Goal: Information Seeking & Learning: Learn about a topic

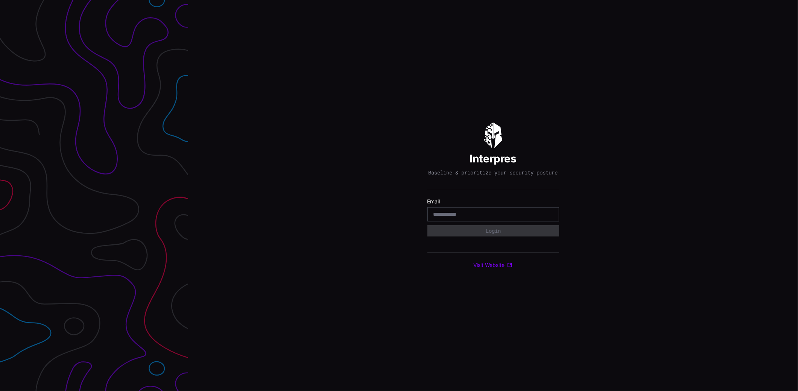
click at [453, 218] on input "email" at bounding box center [493, 214] width 120 height 7
type input "**********"
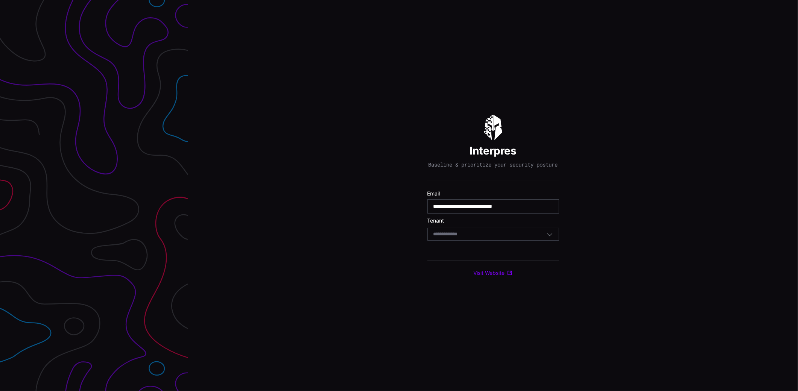
click at [488, 238] on div "Select Tenant" at bounding box center [489, 234] width 113 height 7
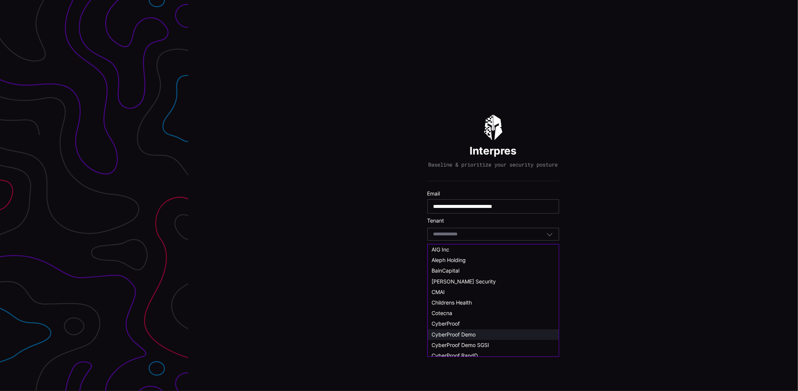
click at [479, 333] on div "CyberProof Demo" at bounding box center [492, 334] width 123 height 7
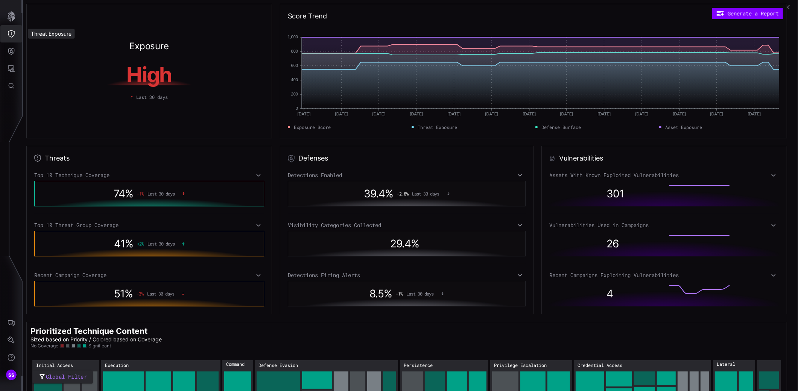
click at [10, 29] on button "Threat Exposure" at bounding box center [11, 33] width 22 height 17
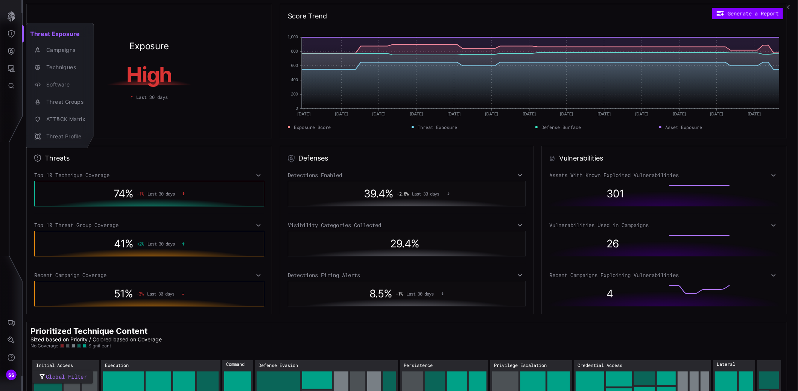
click at [11, 50] on div at bounding box center [399, 195] width 798 height 391
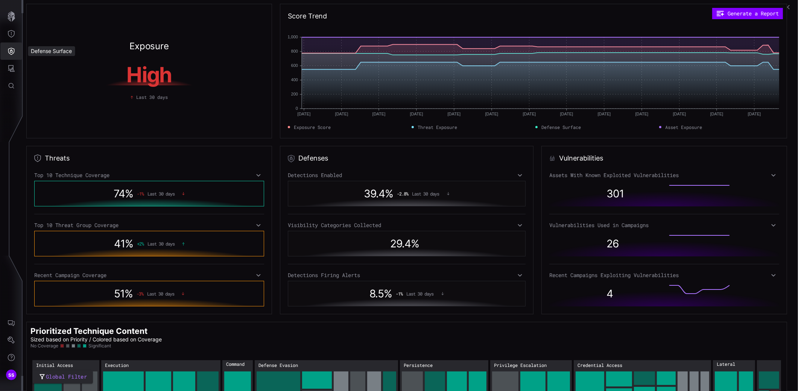
click at [11, 52] on icon "Defense Surface" at bounding box center [11, 51] width 6 height 7
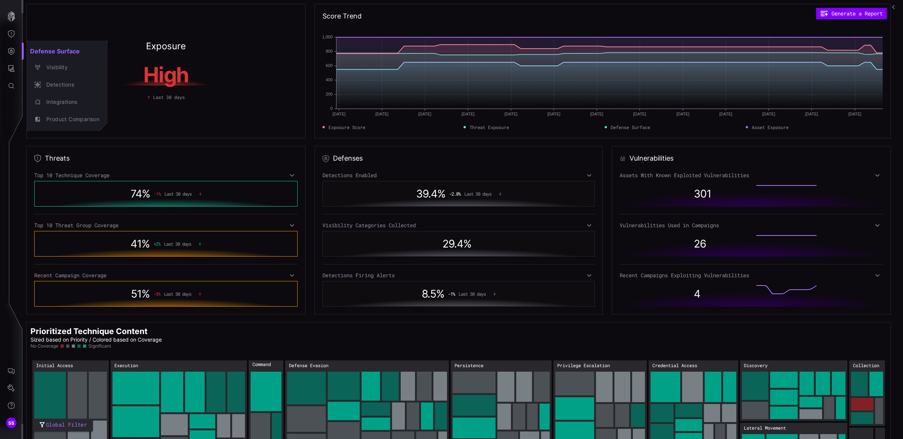
click at [11, 33] on div at bounding box center [451, 219] width 903 height 439
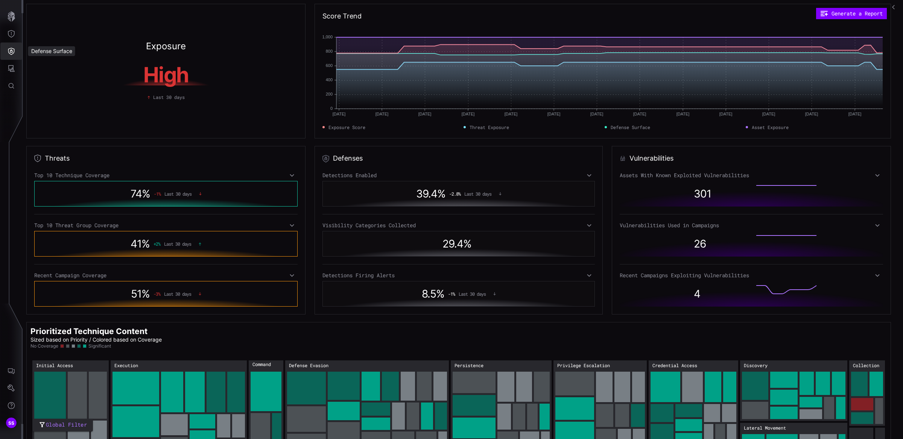
click at [13, 49] on icon "Defense Surface" at bounding box center [11, 51] width 6 height 7
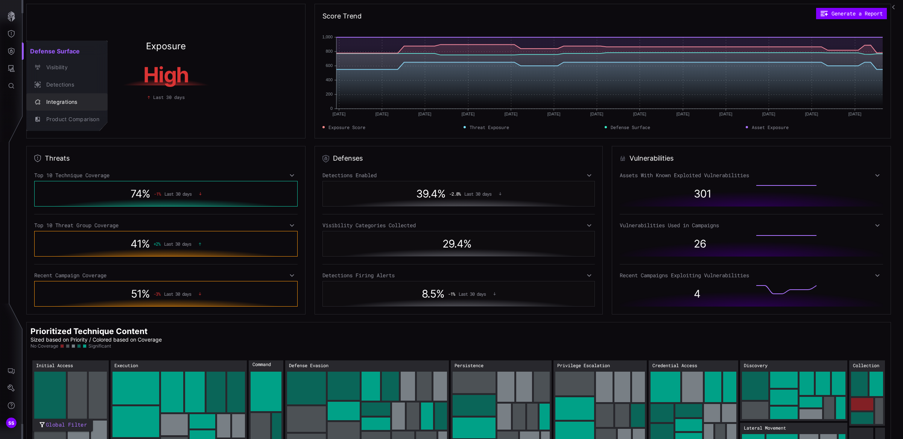
click at [63, 104] on div "Integrations" at bounding box center [71, 101] width 57 height 9
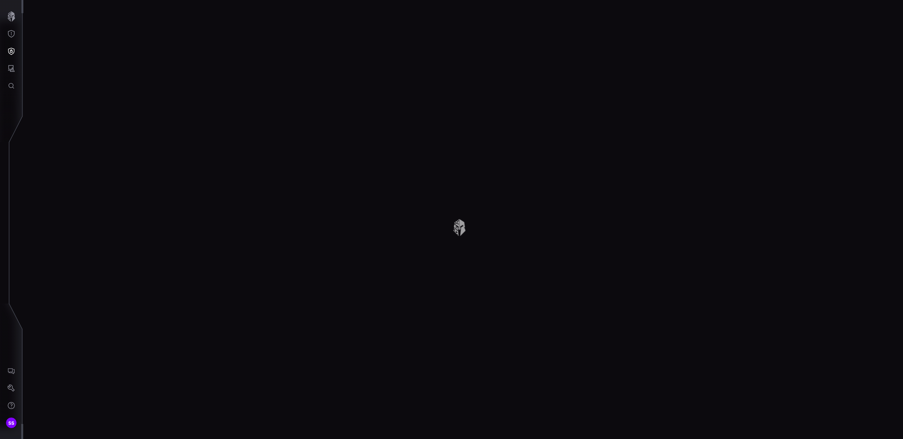
click at [458, 229] on div at bounding box center [463, 219] width 880 height 439
click at [12, 52] on icon "Defense Surface" at bounding box center [11, 51] width 6 height 7
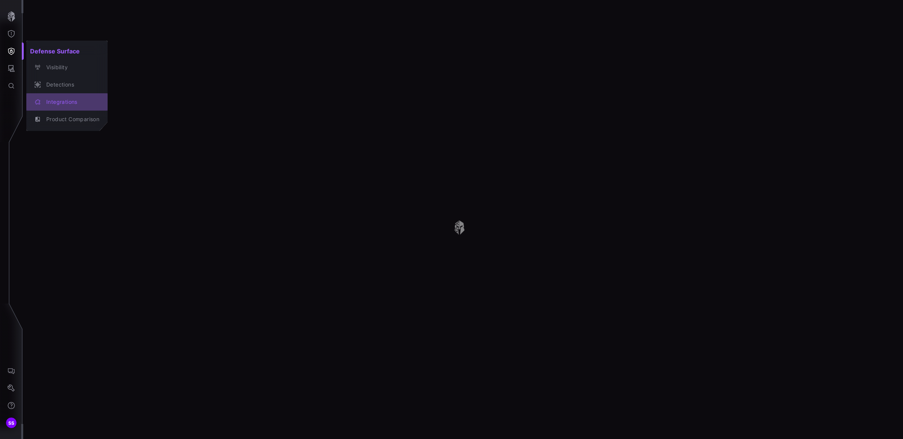
click at [55, 102] on div "Integrations" at bounding box center [71, 101] width 57 height 9
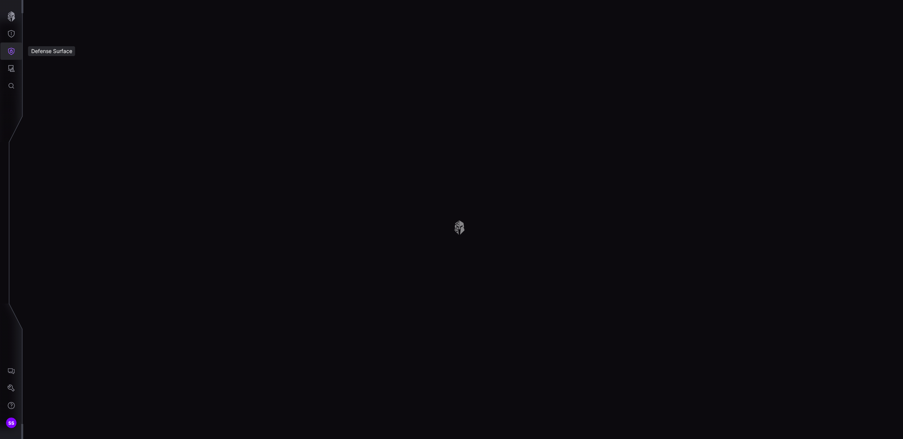
click at [13, 49] on icon "Defense Surface" at bounding box center [11, 51] width 6 height 7
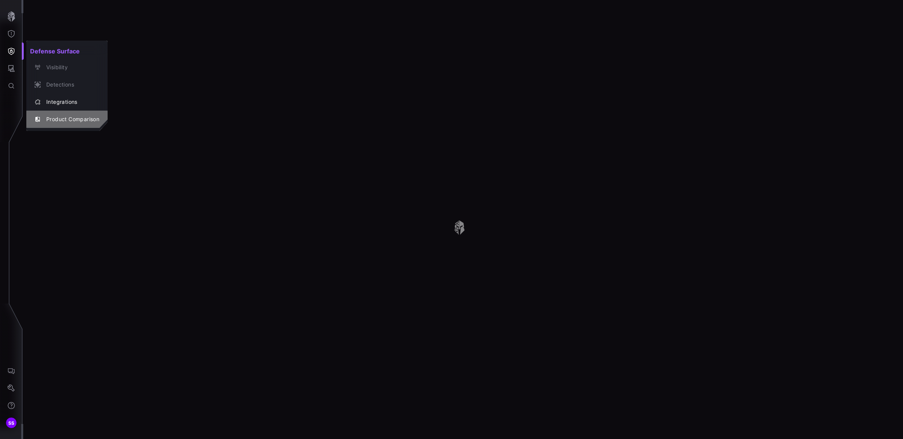
click at [66, 116] on div "Product Comparison" at bounding box center [71, 119] width 57 height 9
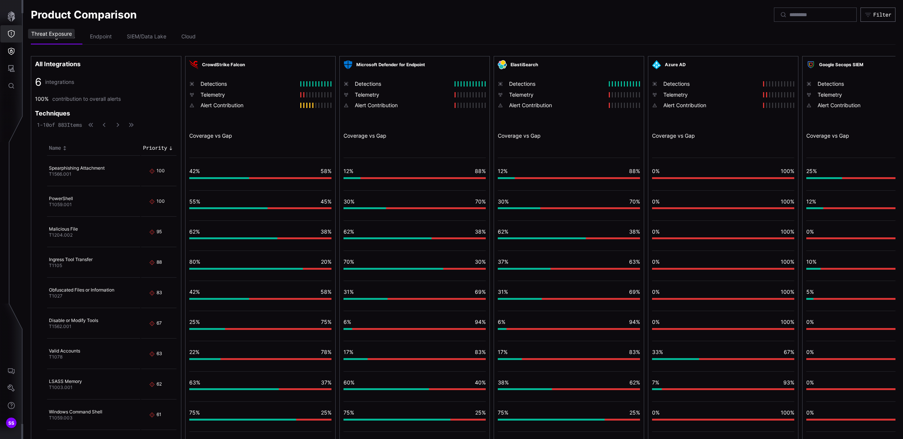
click at [10, 35] on icon "Threat Exposure" at bounding box center [12, 34] width 8 height 8
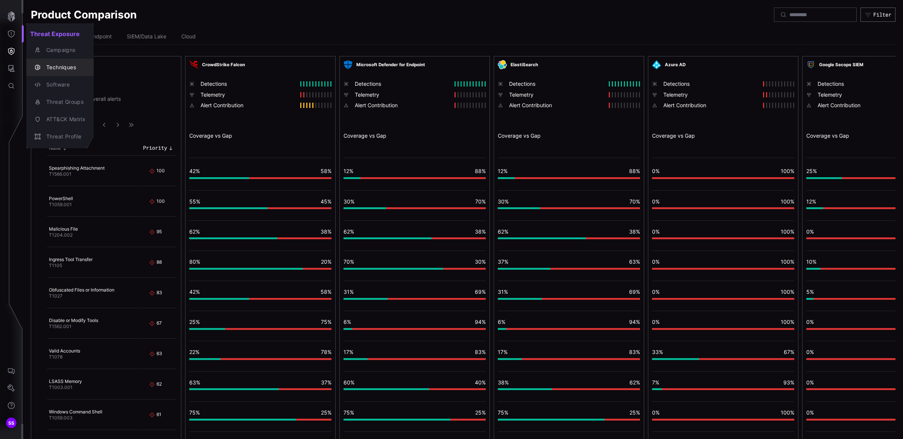
click at [69, 67] on div "Techniques" at bounding box center [64, 67] width 43 height 9
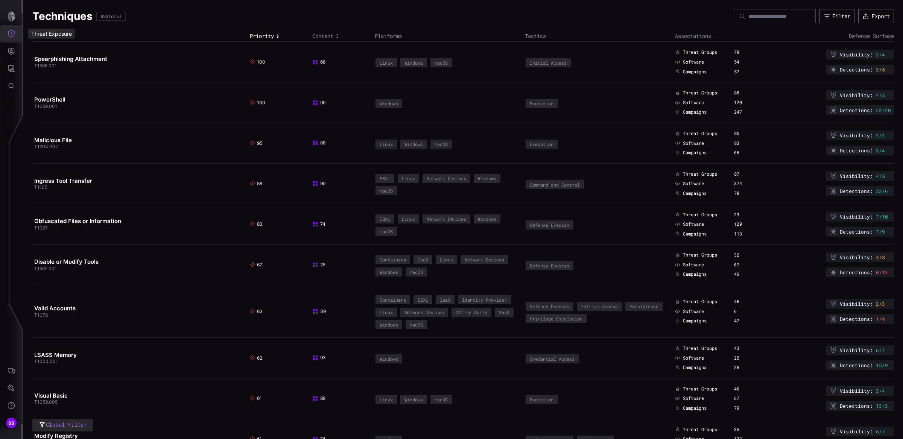
click at [13, 31] on icon "Threat Exposure" at bounding box center [11, 34] width 7 height 8
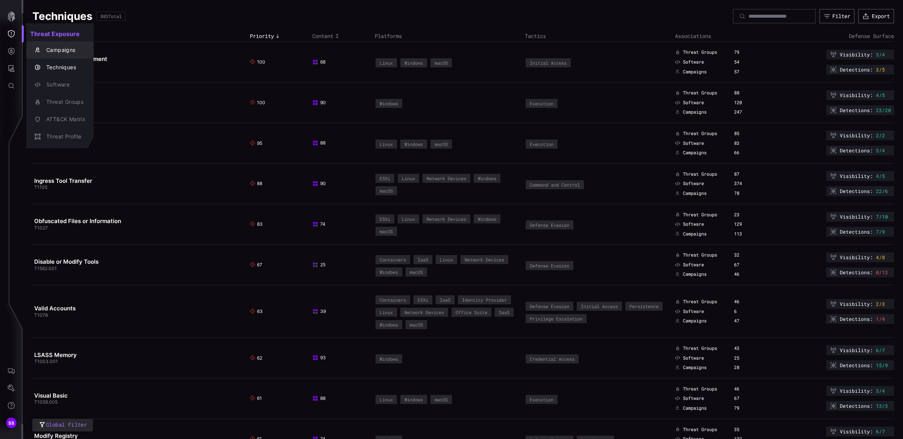
click at [56, 49] on div "Campaigns" at bounding box center [64, 50] width 43 height 9
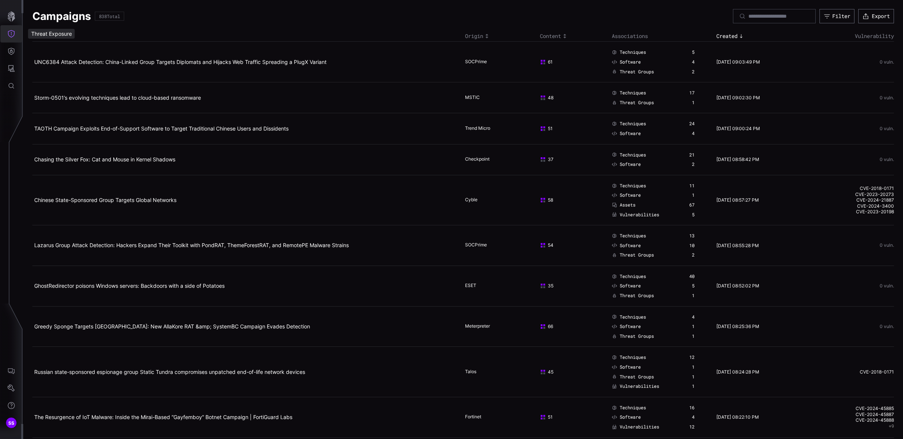
click at [11, 32] on icon "Threat Exposure" at bounding box center [12, 34] width 8 height 8
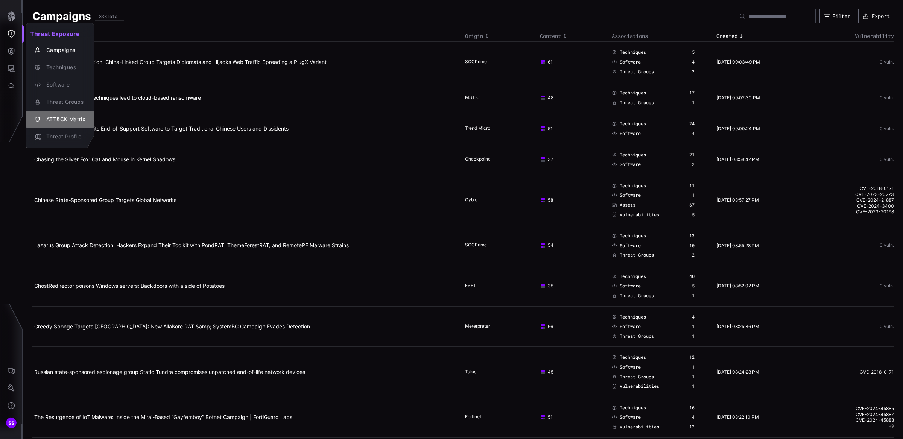
click at [68, 115] on div "ATT&CK Matrix" at bounding box center [64, 119] width 43 height 9
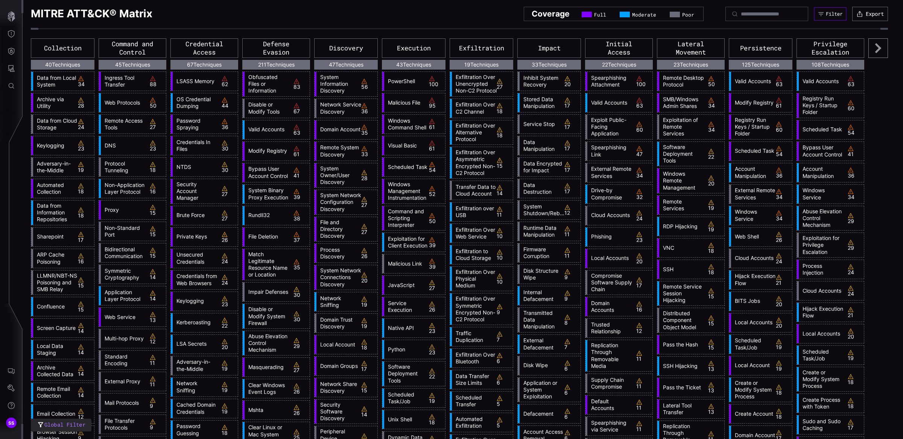
click at [798, 16] on div "Filter" at bounding box center [834, 14] width 17 height 6
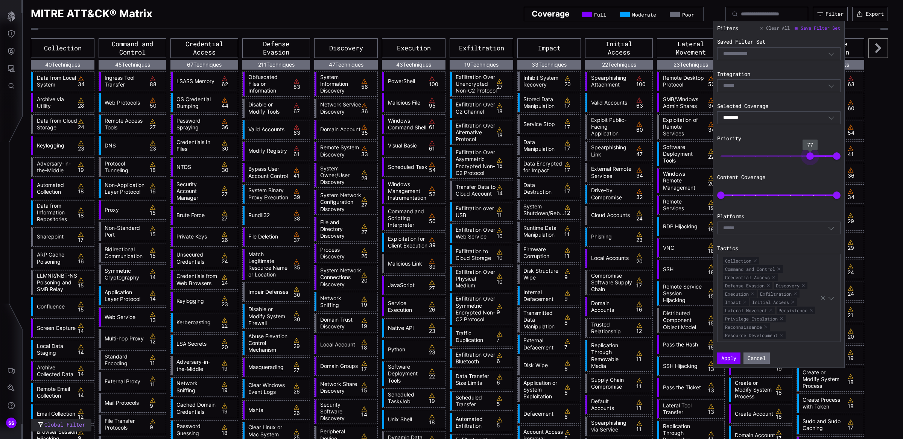
drag, startPoint x: 722, startPoint y: 155, endPoint x: 810, endPoint y: 158, distance: 88.1
click at [798, 158] on span "77" at bounding box center [810, 156] width 8 height 8
type input "**"
click at [798, 157] on span "79" at bounding box center [812, 156] width 8 height 8
click at [725, 360] on button "Apply" at bounding box center [728, 357] width 23 height 11
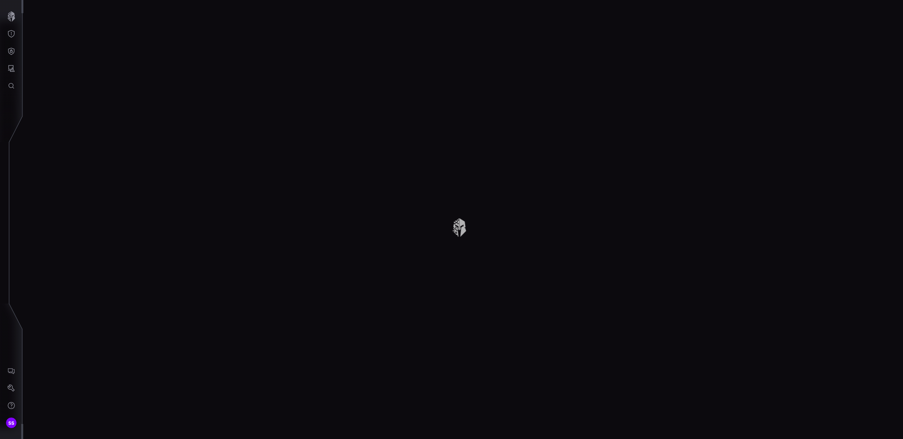
click at [464, 228] on div at bounding box center [463, 219] width 880 height 439
click at [460, 232] on div at bounding box center [463, 219] width 880 height 439
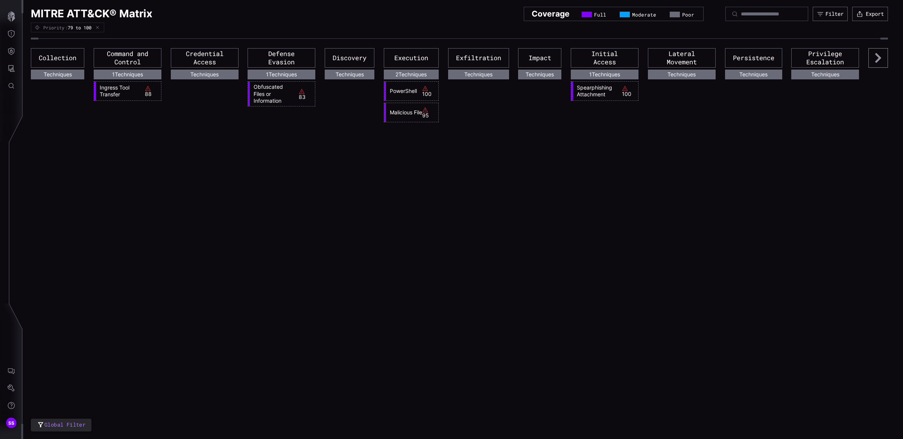
click at [408, 88] on link "PowerShell" at bounding box center [404, 91] width 36 height 7
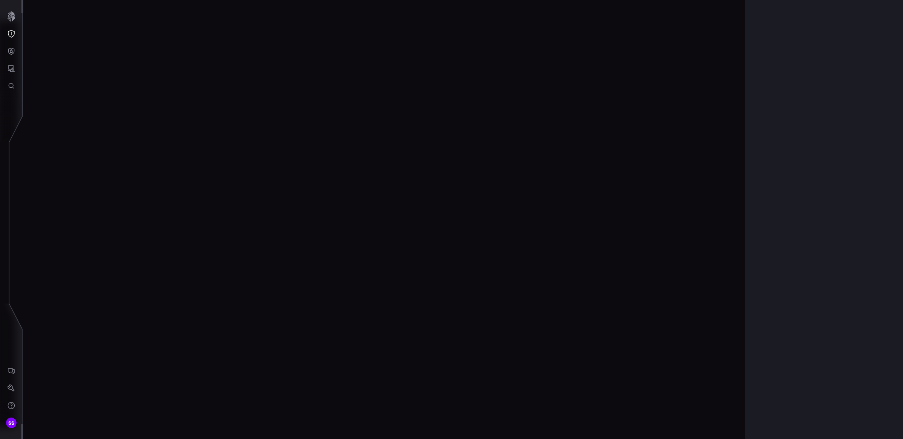
scroll to position [1527, 213]
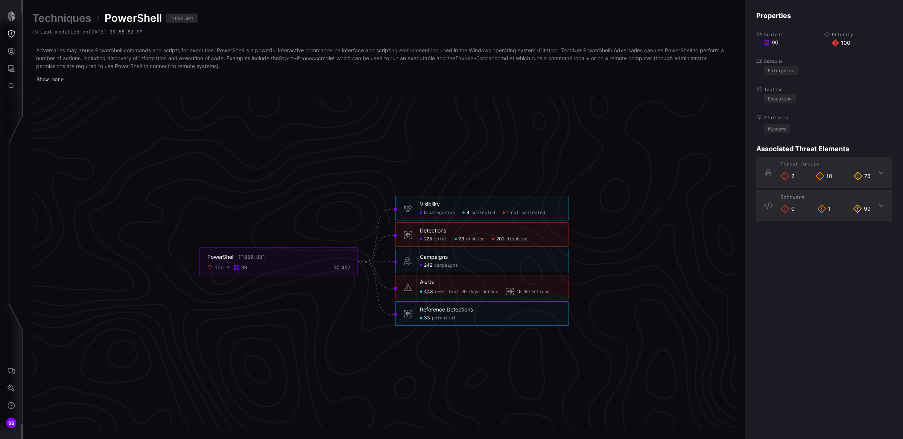
click at [527, 292] on span "detections" at bounding box center [536, 292] width 26 height 6
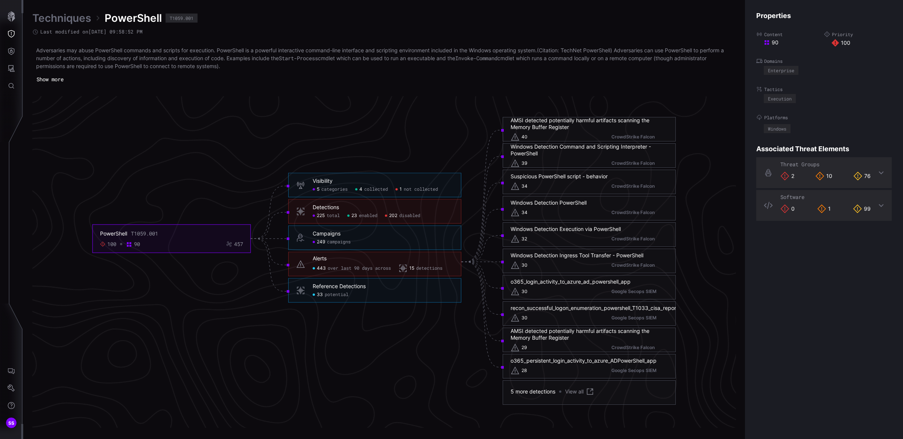
click at [415, 187] on span "not collected" at bounding box center [421, 190] width 34 height 6
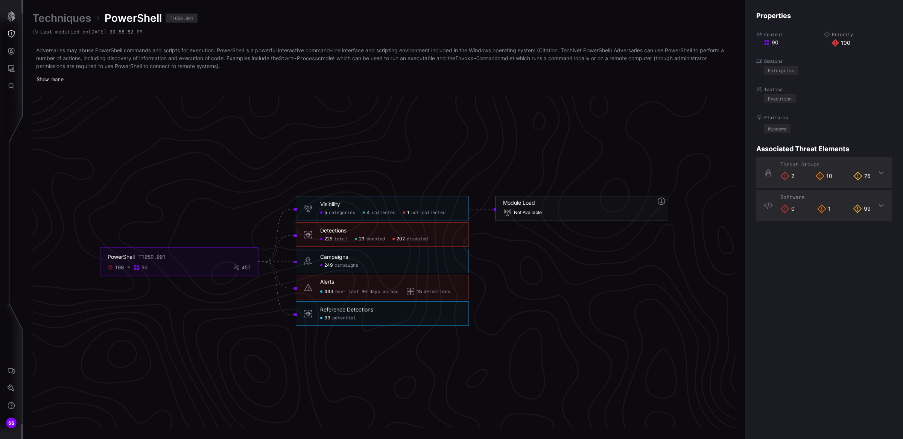
click at [414, 238] on span "disabled" at bounding box center [417, 239] width 21 height 6
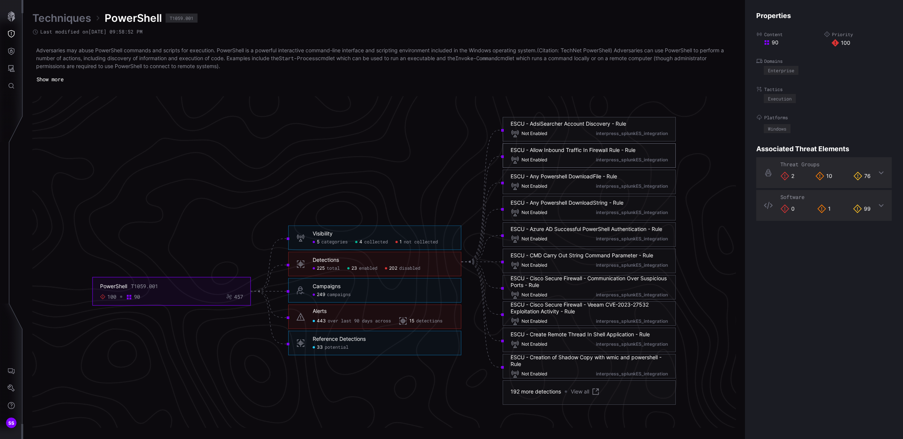
click at [633, 157] on div "interpress_splunkES_integration" at bounding box center [632, 160] width 72 height 6
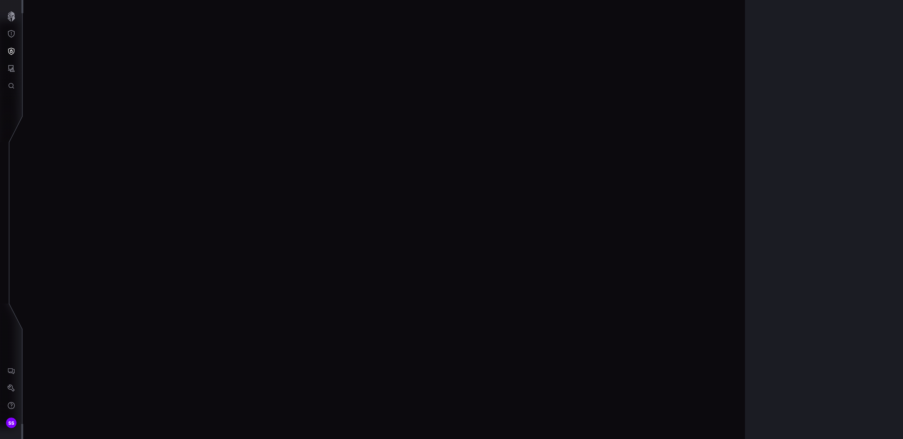
scroll to position [1529, 213]
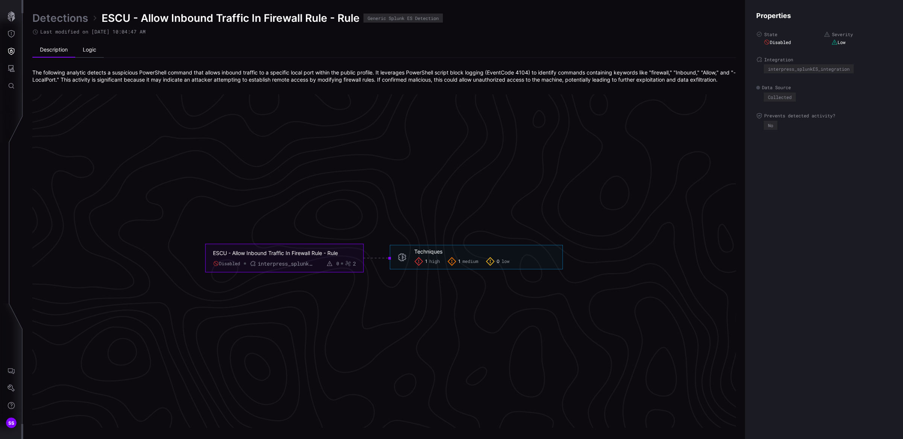
click at [90, 49] on li "Logic" at bounding box center [89, 50] width 29 height 15
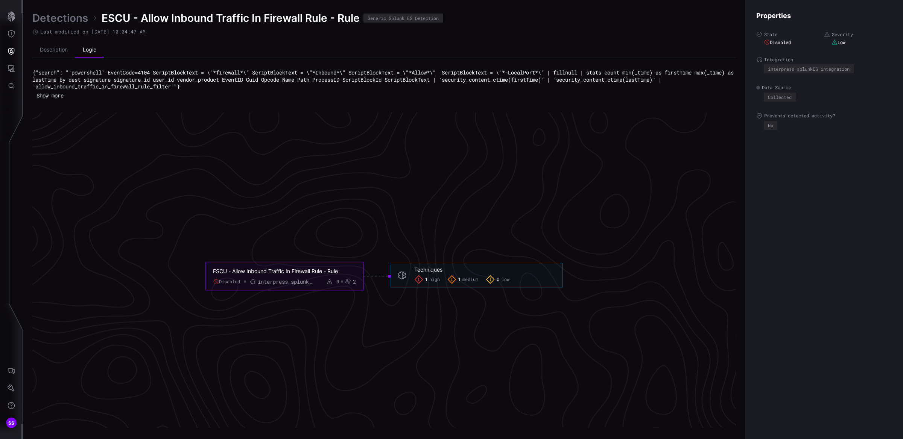
drag, startPoint x: 34, startPoint y: 71, endPoint x: 94, endPoint y: 102, distance: 67.6
click at [94, 102] on div "Detections ESCU - Allow Inbound Traffic In Firewall Rule - Rule Generic Splunk …" at bounding box center [383, 219] width 703 height 416
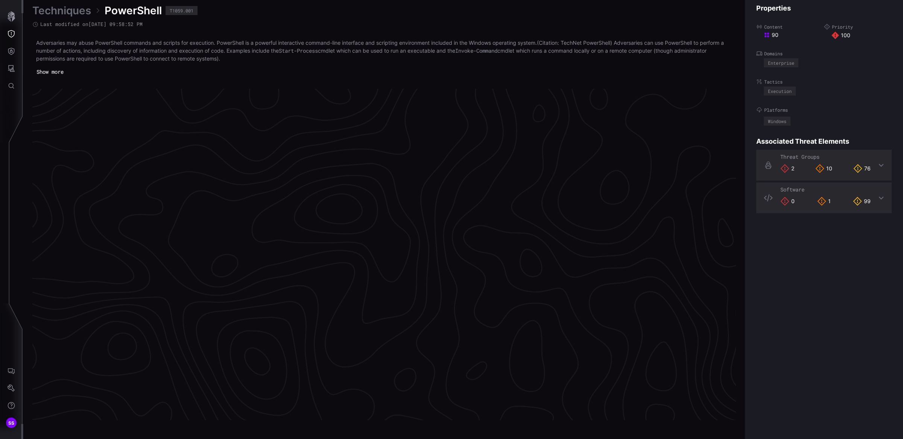
scroll to position [1527, 213]
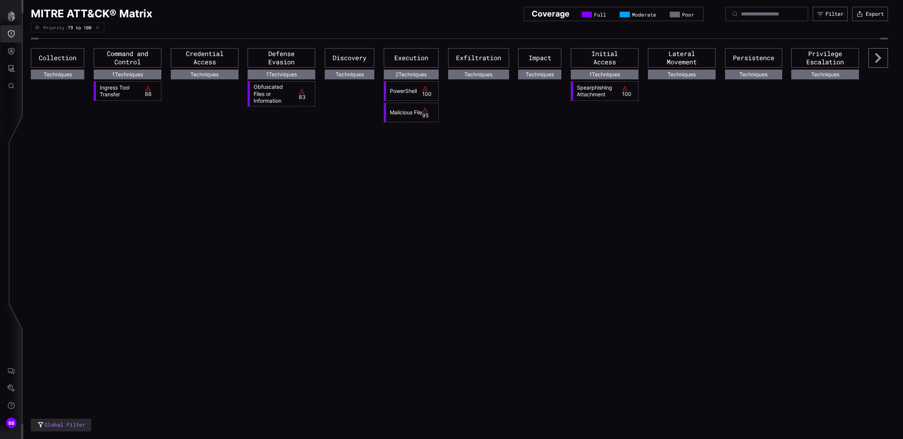
click at [12, 32] on icon "Threat Exposure" at bounding box center [12, 34] width 8 height 8
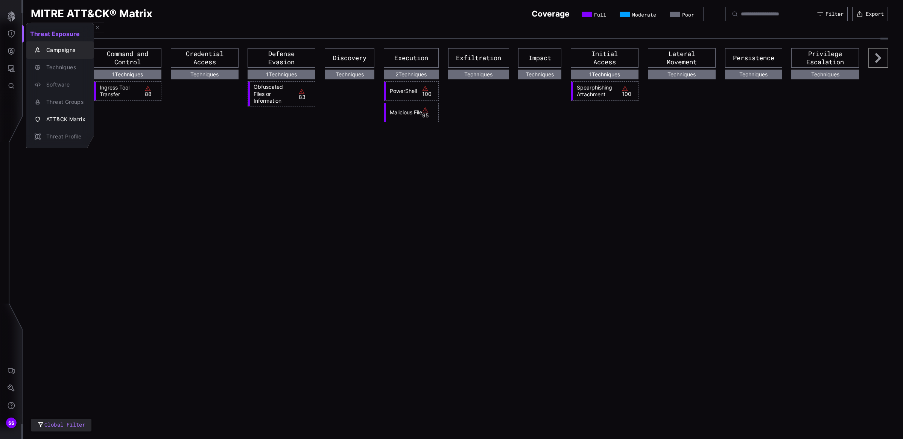
click at [64, 46] on div "Campaigns" at bounding box center [64, 50] width 43 height 9
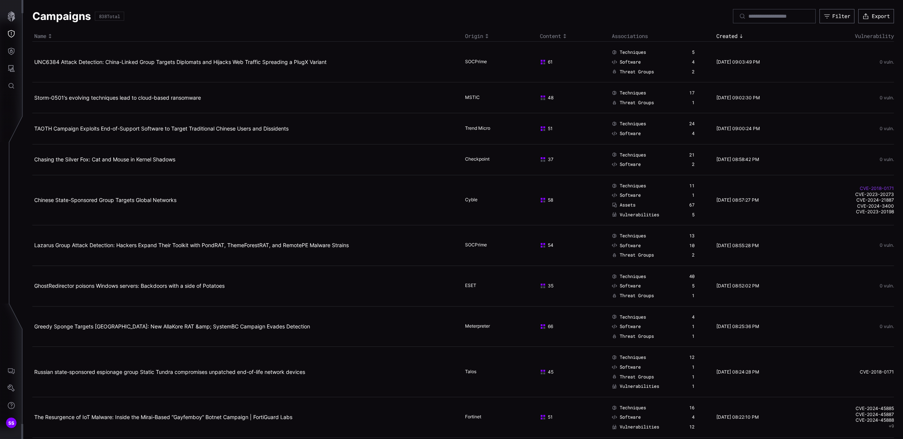
click at [881, 190] on link "CVE-2018-0171" at bounding box center [850, 188] width 88 height 6
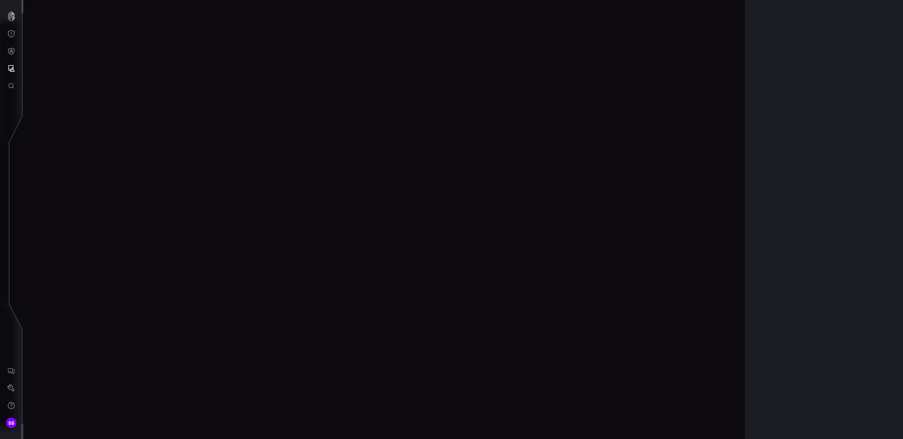
scroll to position [1518, 213]
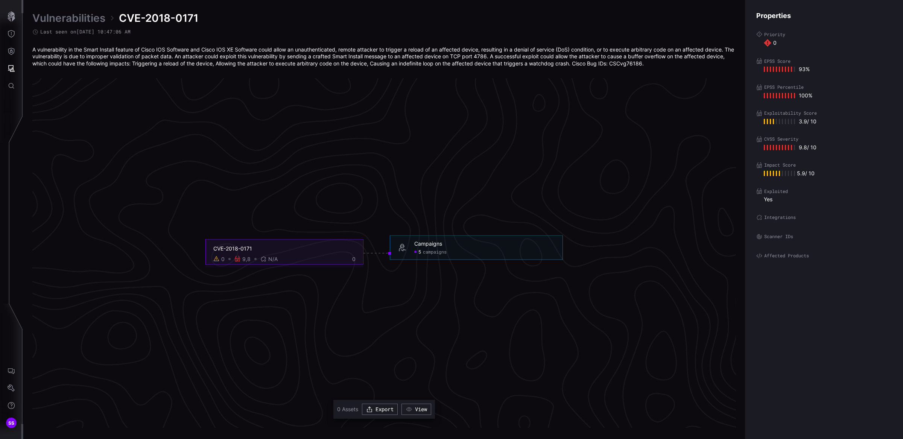
click at [229, 245] on div "CVE-2018-0171" at bounding box center [284, 248] width 142 height 7
click at [422, 410] on button "View" at bounding box center [416, 409] width 30 height 11
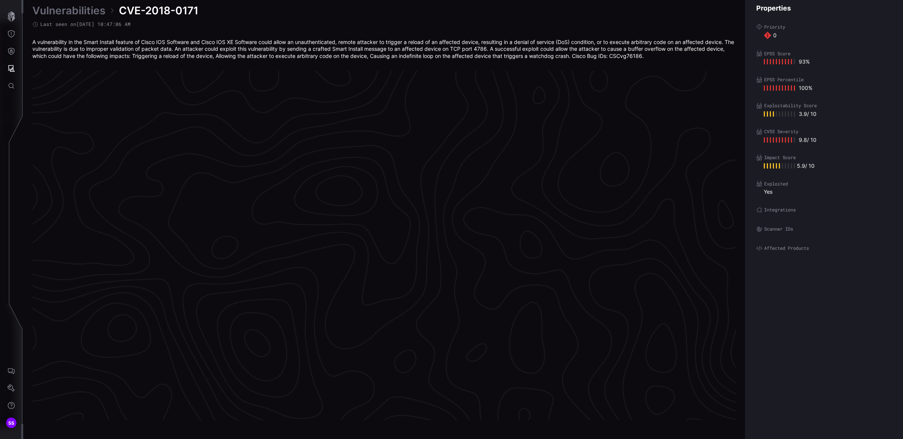
scroll to position [1518, 213]
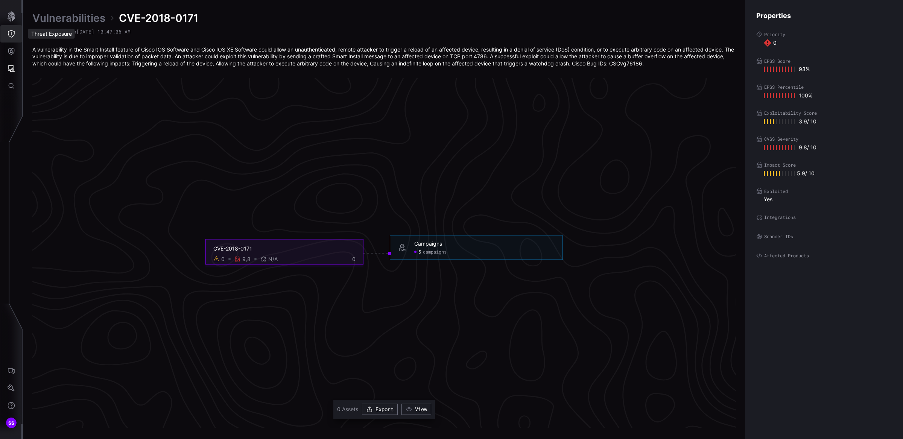
click at [13, 33] on icon "Threat Exposure" at bounding box center [12, 34] width 8 height 8
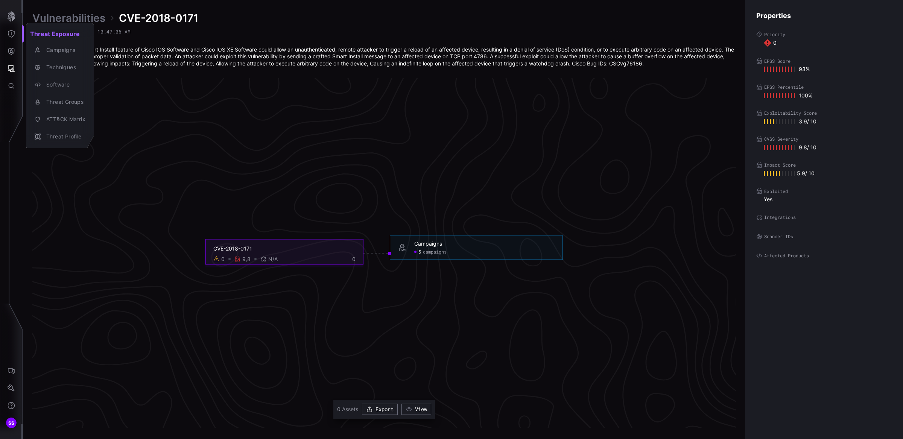
click at [11, 53] on div at bounding box center [451, 219] width 903 height 439
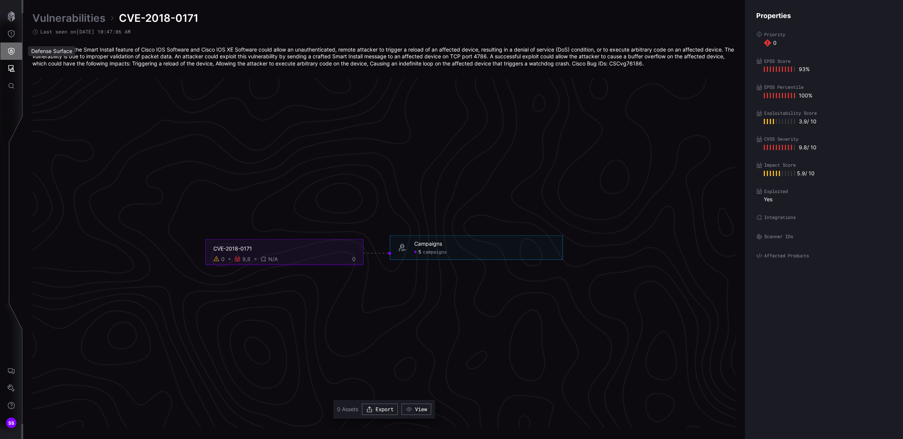
click at [11, 53] on icon "Defense Surface" at bounding box center [12, 51] width 8 height 8
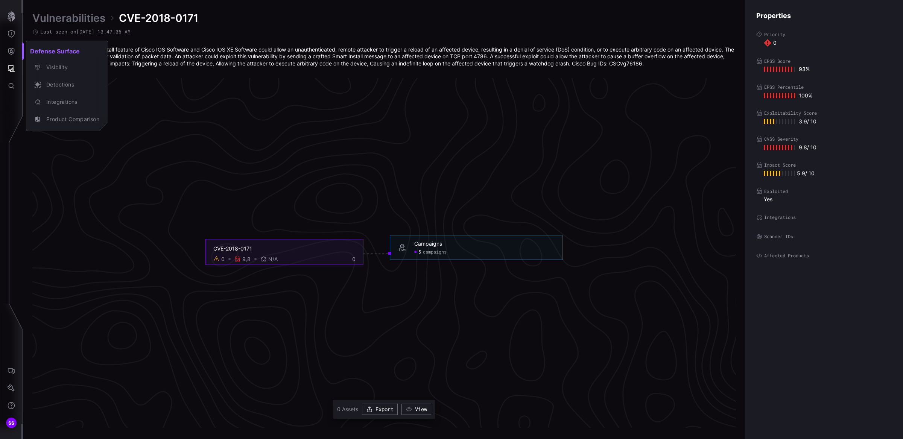
click at [13, 36] on div at bounding box center [451, 219] width 903 height 439
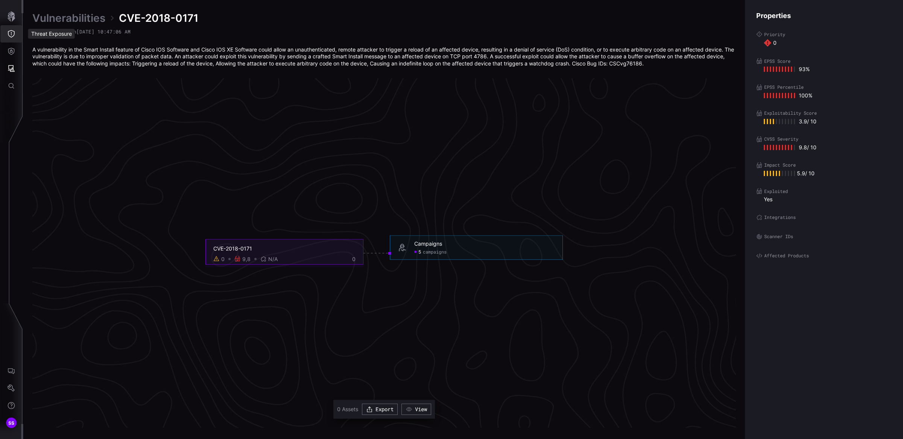
click at [13, 36] on icon "Threat Exposure" at bounding box center [11, 34] width 7 height 8
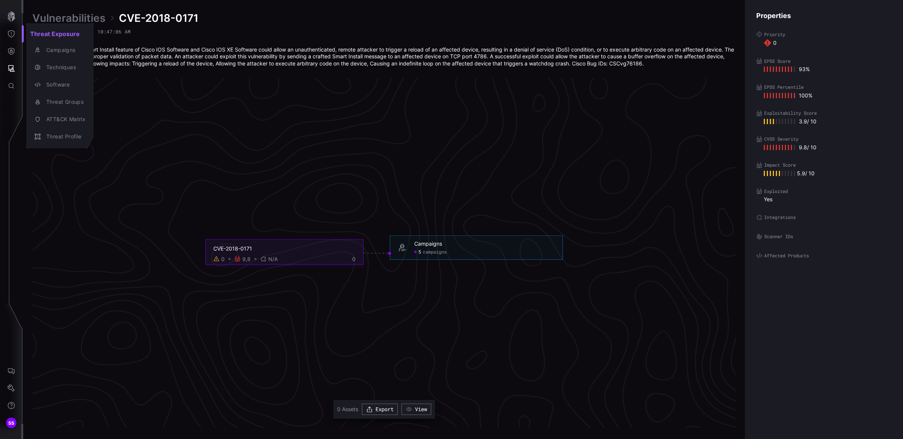
click at [181, 153] on div at bounding box center [451, 219] width 903 height 439
